Goal: Task Accomplishment & Management: Use online tool/utility

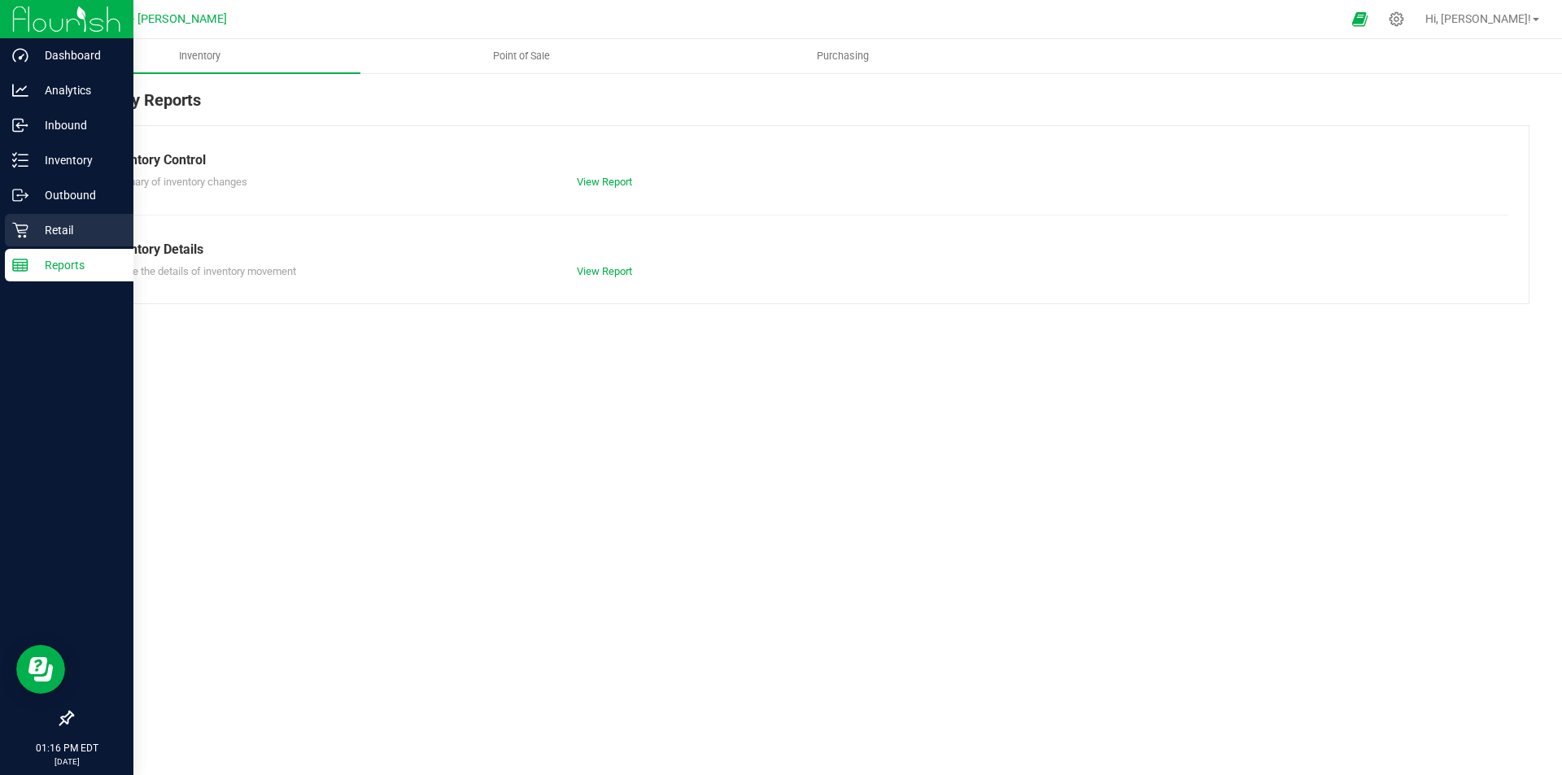
click at [26, 232] on icon at bounding box center [20, 230] width 16 height 16
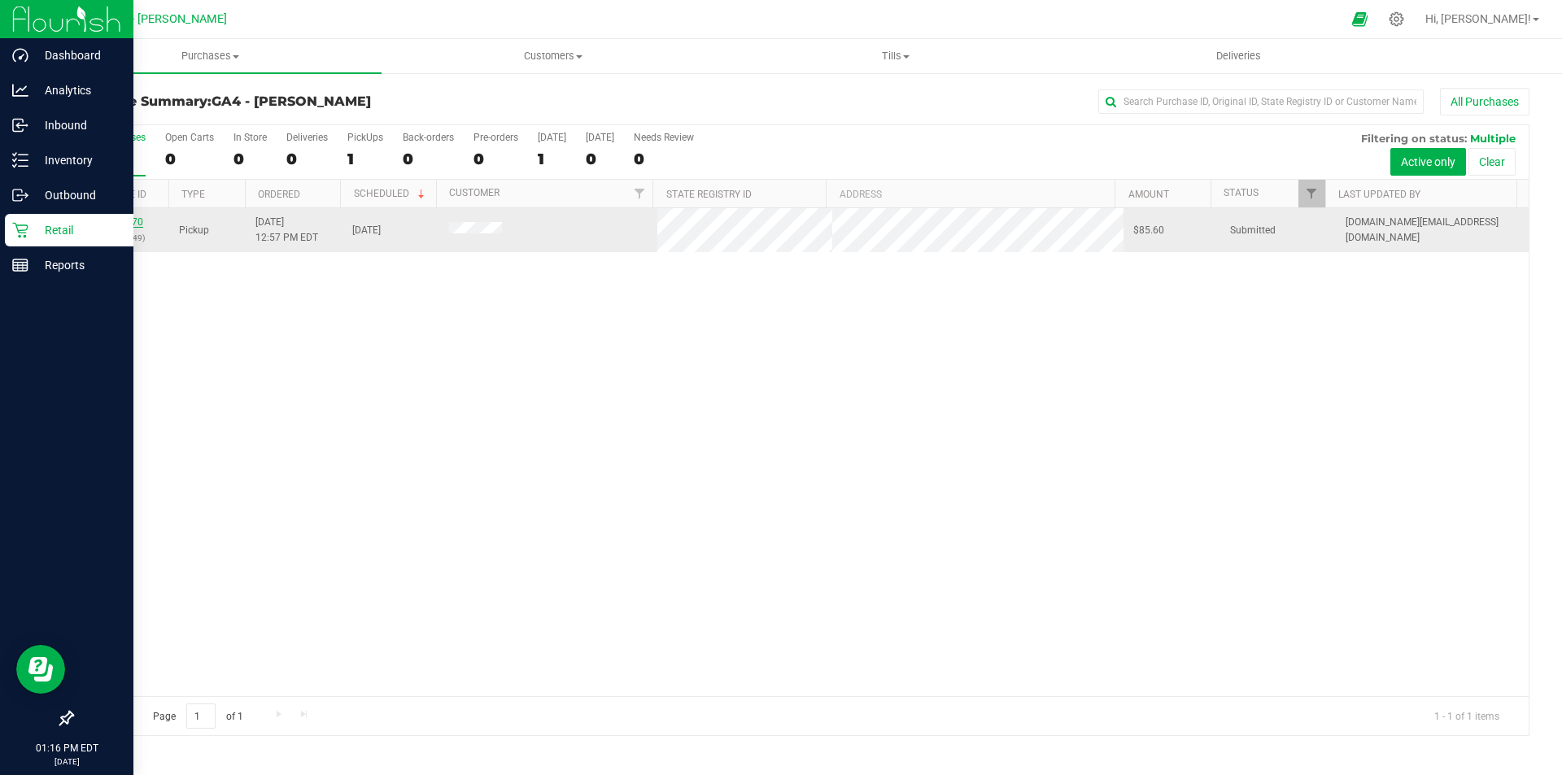
click at [126, 220] on link "00030570" at bounding box center [121, 221] width 46 height 11
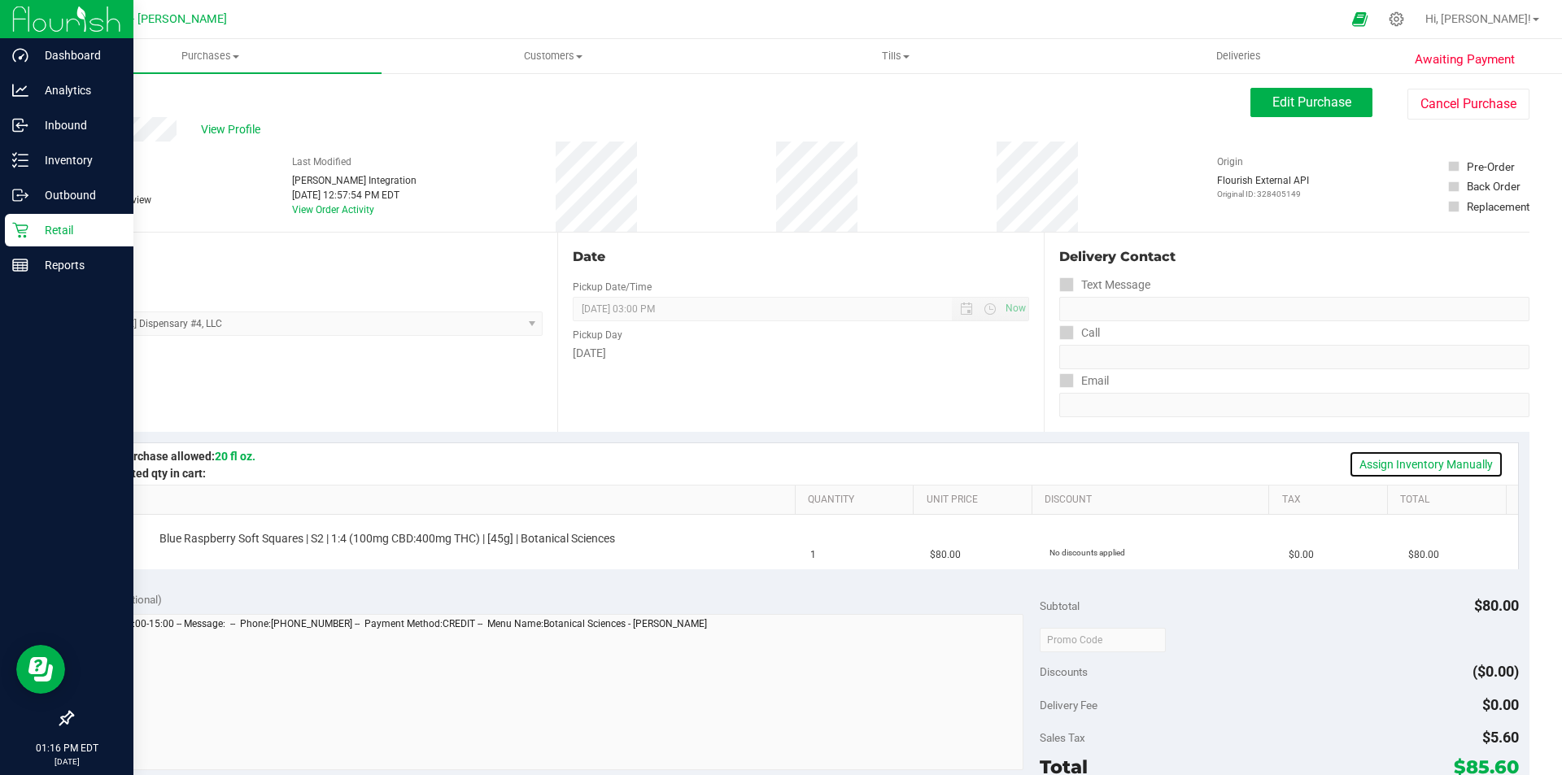
click at [1391, 471] on link "Assign Inventory Manually" at bounding box center [1426, 465] width 155 height 28
click at [202, 552] on link "Add Package" at bounding box center [188, 549] width 59 height 11
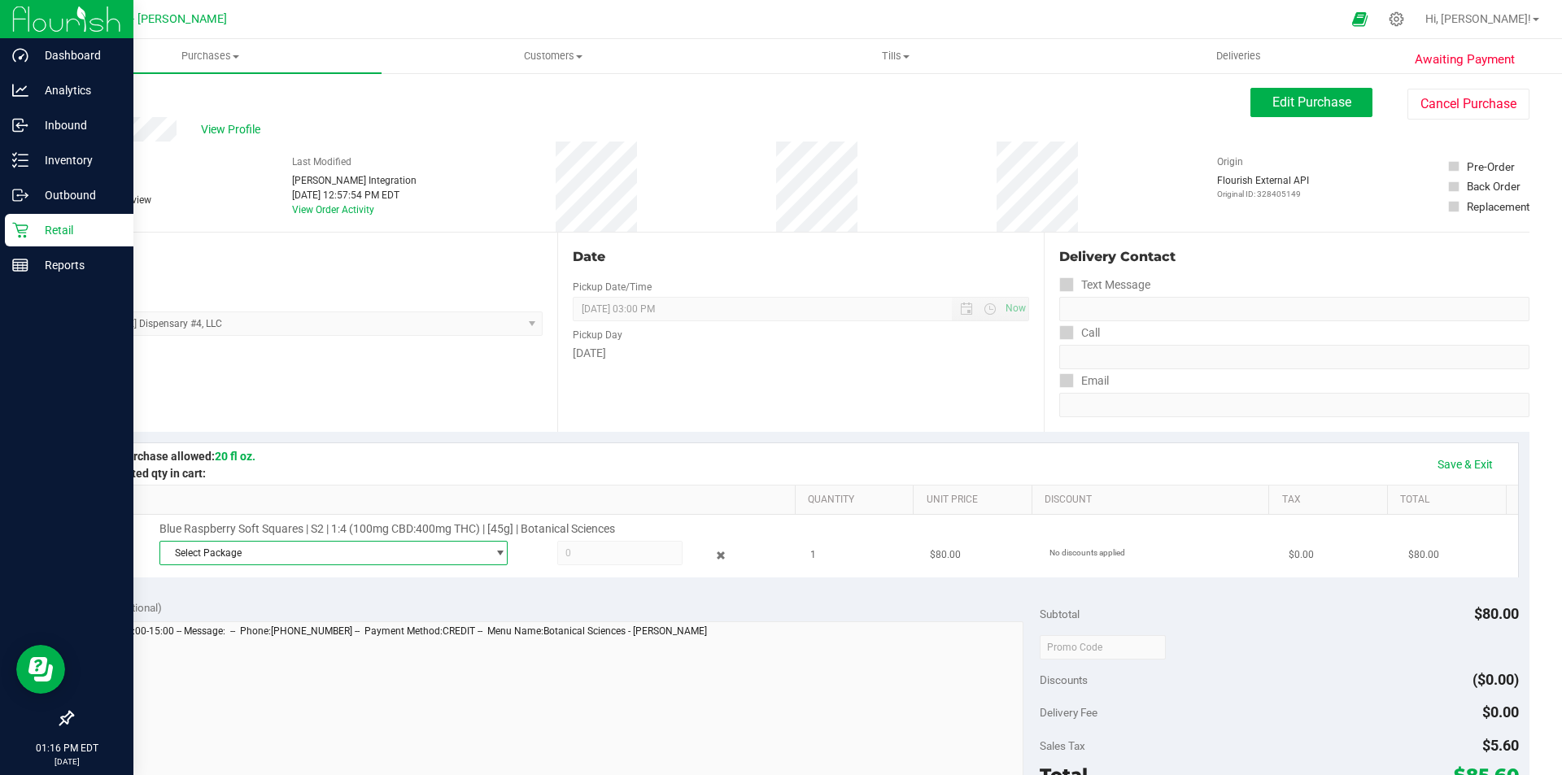
click at [206, 560] on span "Select Package" at bounding box center [323, 553] width 326 height 23
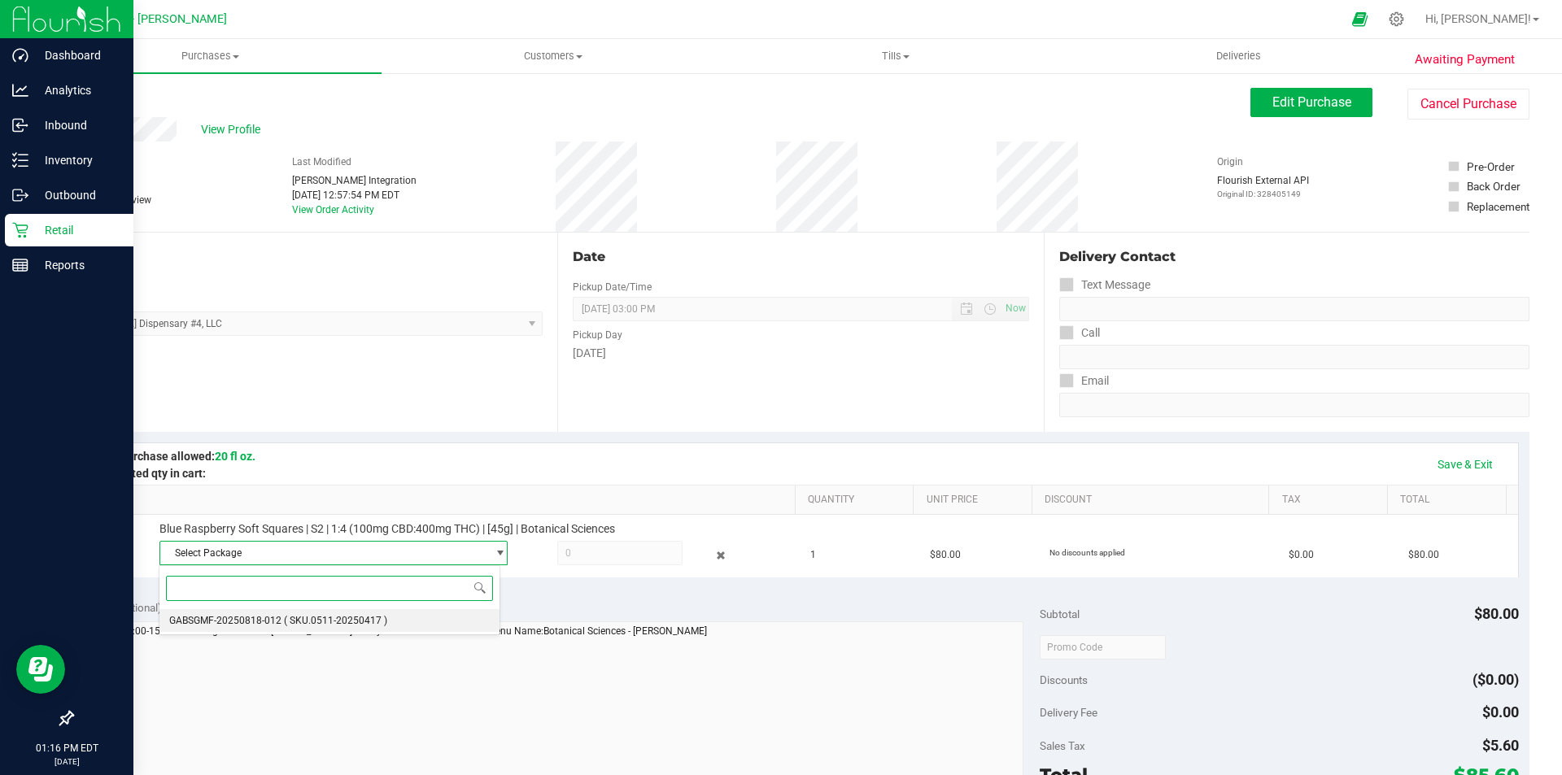
click at [225, 619] on span "GABSGMF-20250818-012" at bounding box center [225, 620] width 112 height 11
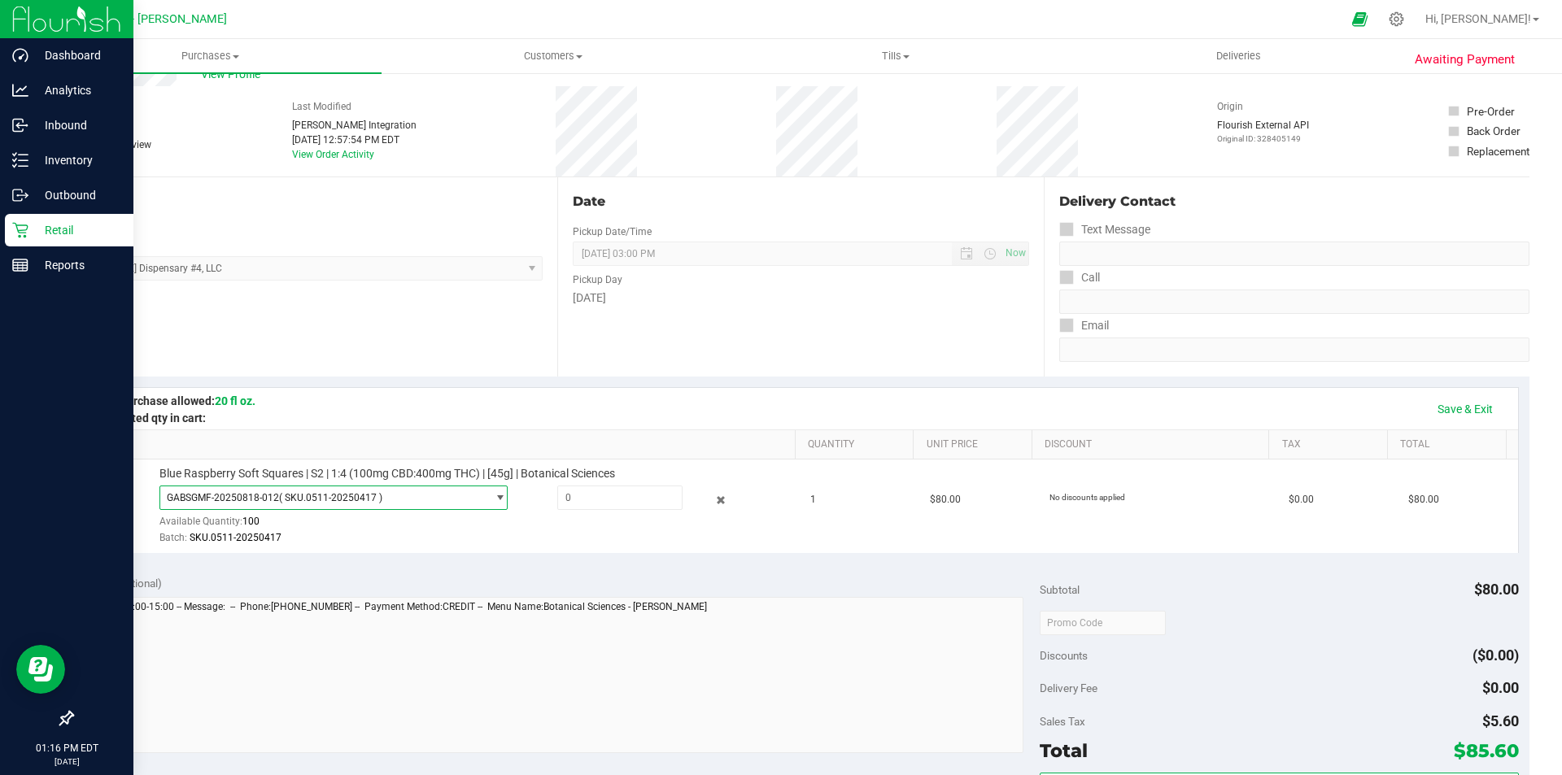
scroll to position [81, 0]
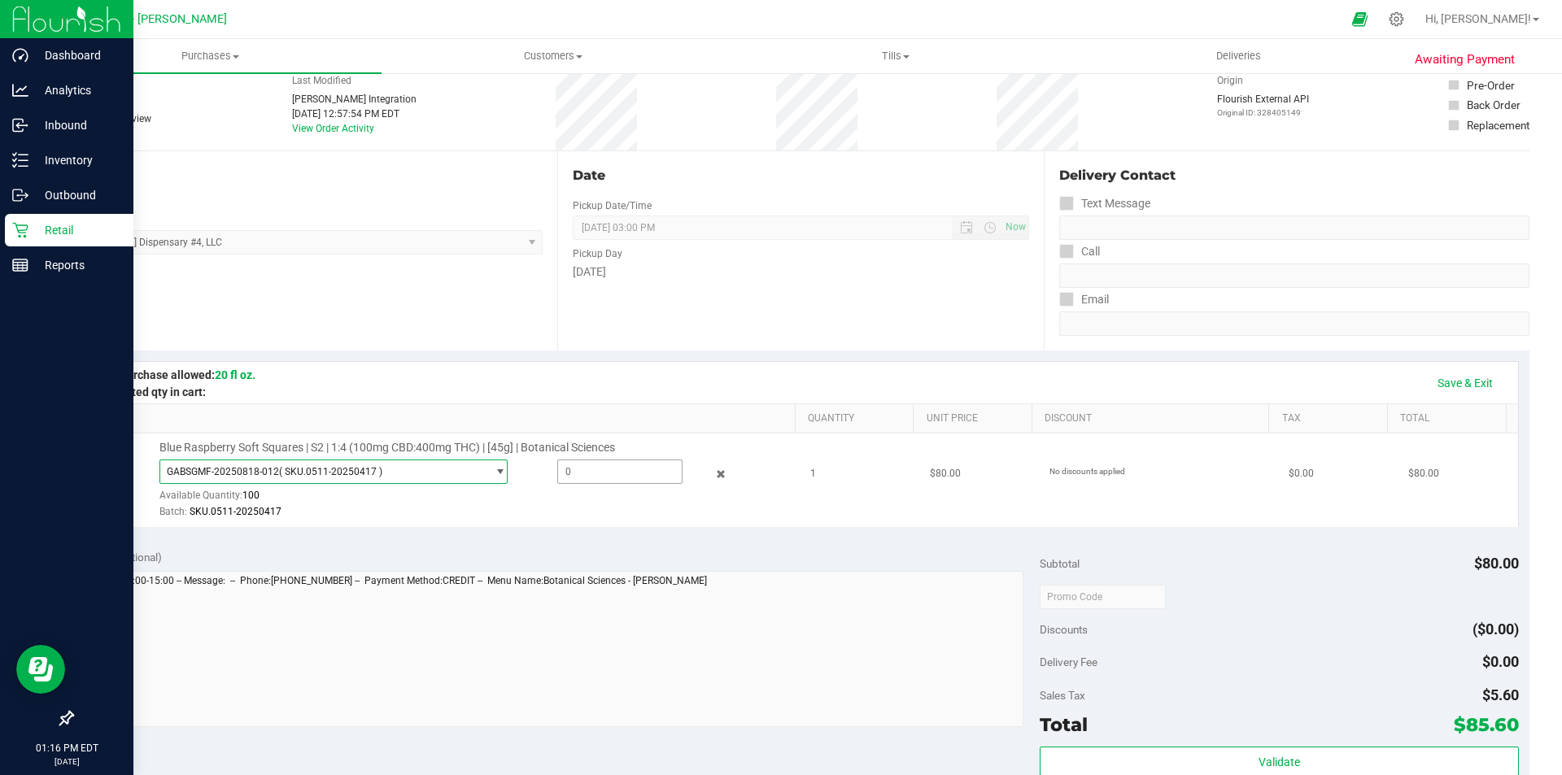
click at [615, 477] on span at bounding box center [619, 472] width 125 height 24
type input "1"
type input "1.0000"
click at [659, 541] on div "Notes (optional) Subtotal $80.00 Discounts ($0.00) Delivery Fee $0.00 Sales Tax…" at bounding box center [801, 684] width 1458 height 293
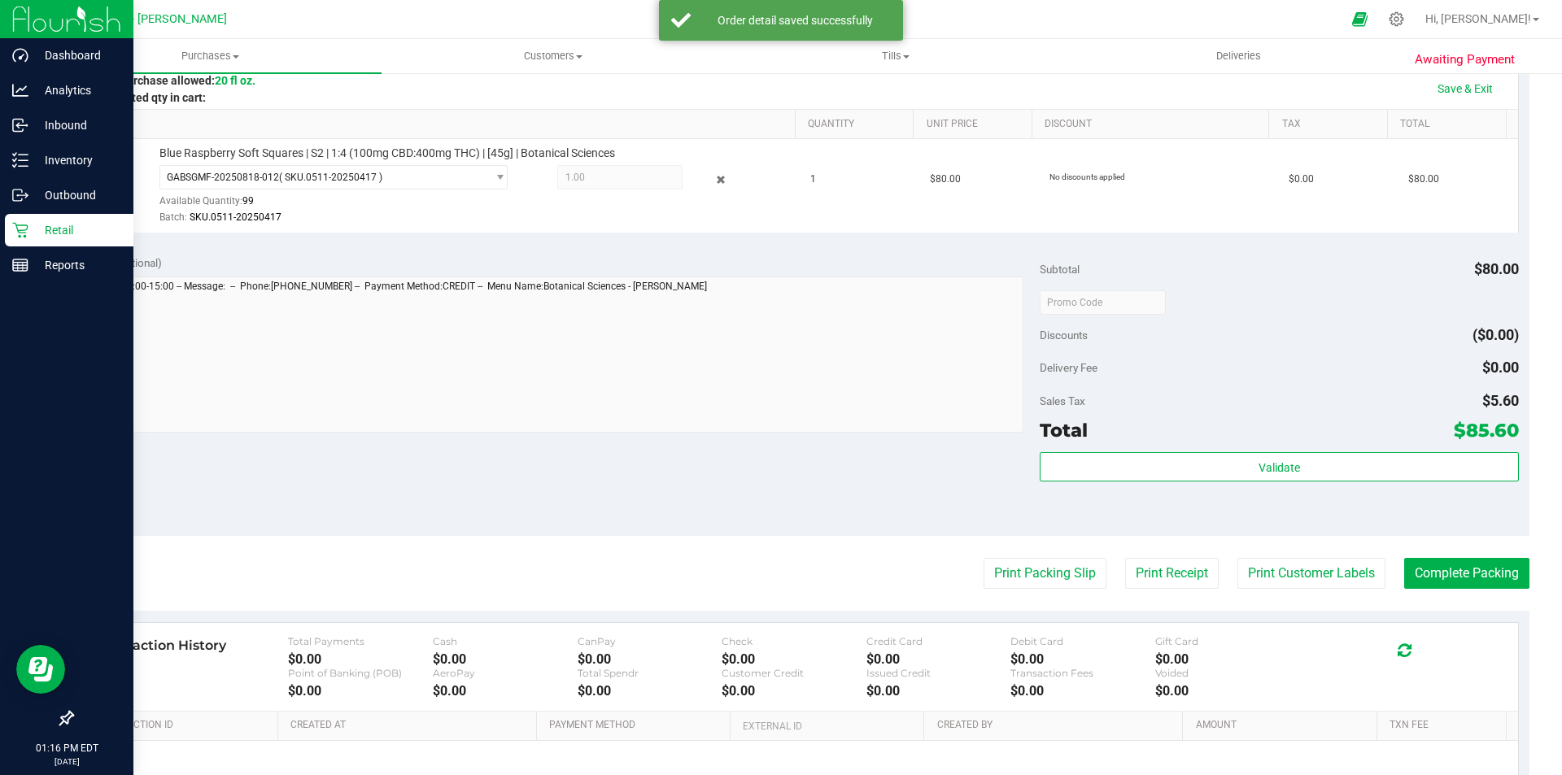
scroll to position [407, 0]
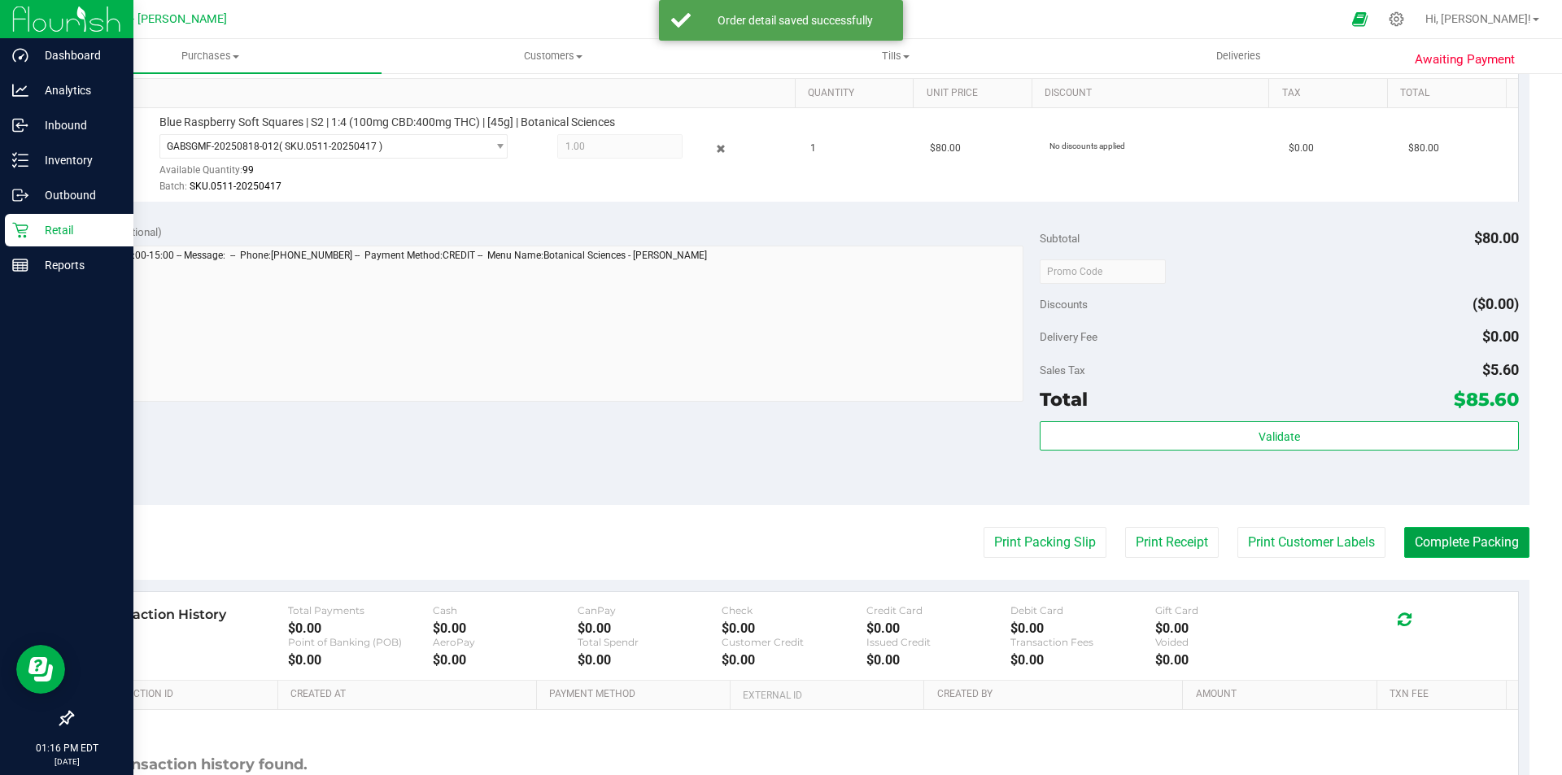
click at [1472, 530] on button "Complete Packing" at bounding box center [1466, 542] width 125 height 31
